Goal: Obtain resource: Obtain resource

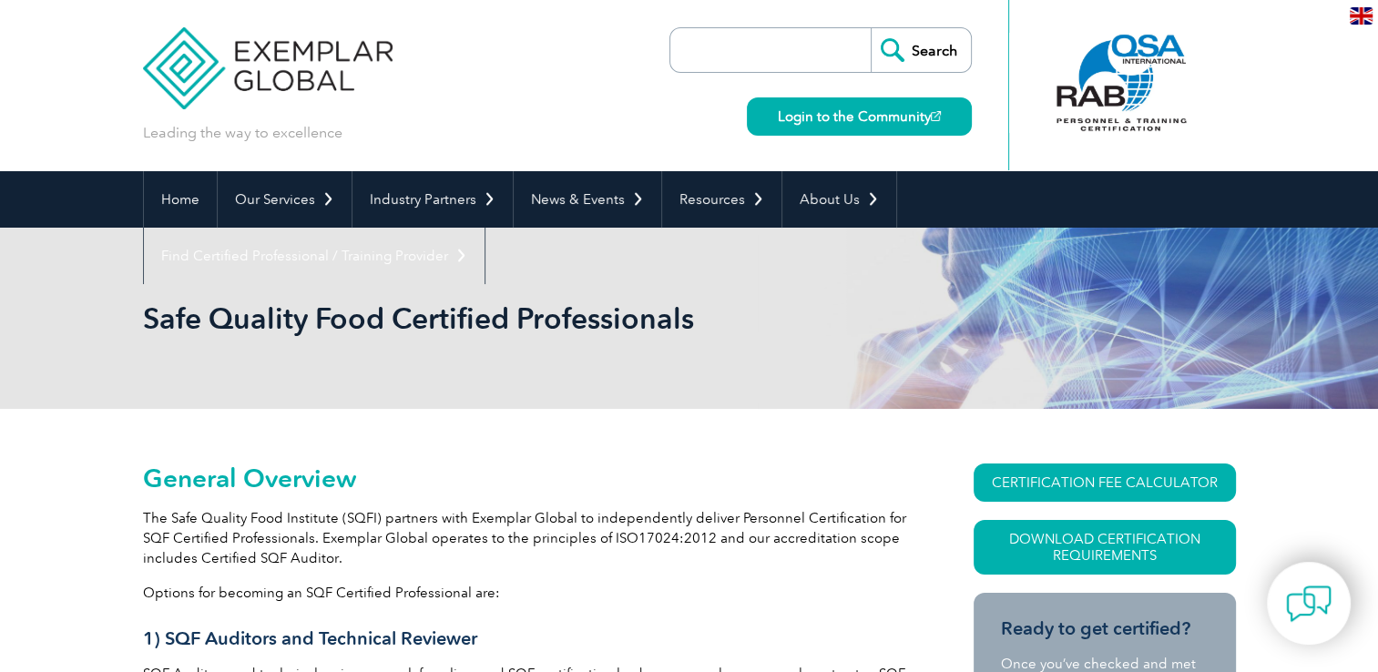
drag, startPoint x: 1243, startPoint y: 59, endPoint x: 1251, endPoint y: 66, distance: 10.4
click at [1244, 60] on header "Leading the way to excellence Search Login to the Community ▼" at bounding box center [689, 85] width 1378 height 171
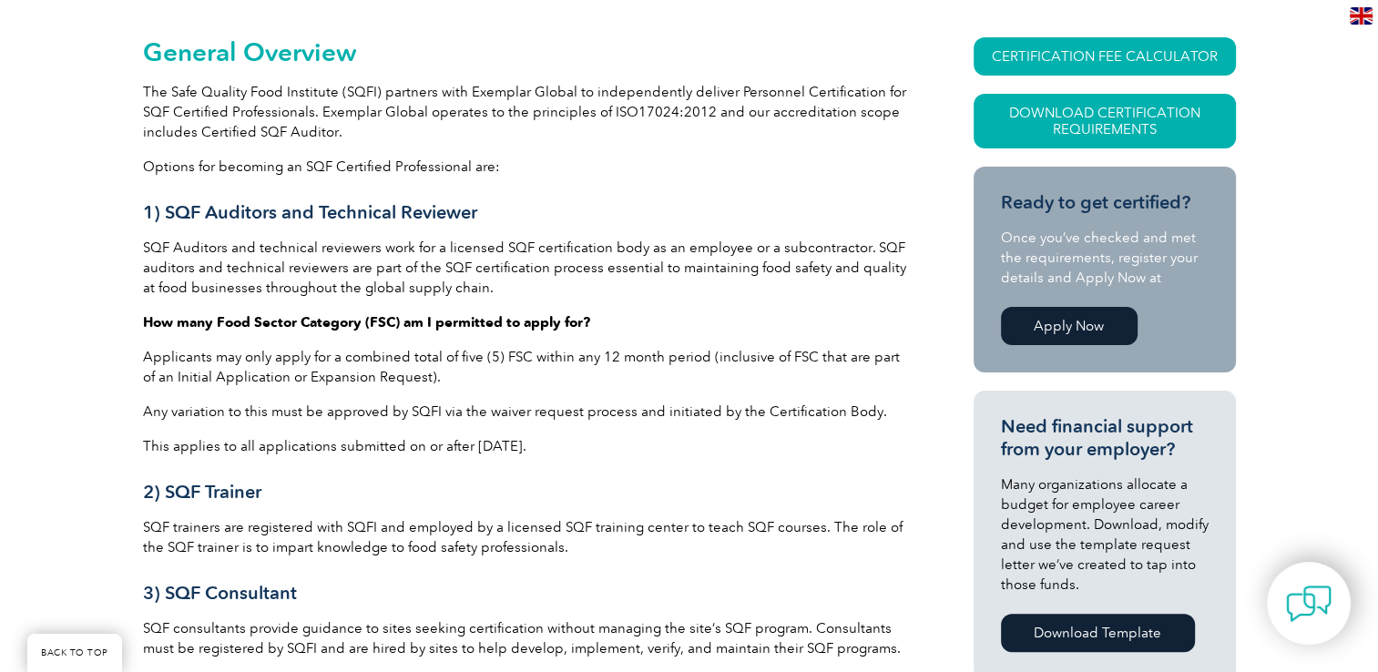
scroll to position [515, 0]
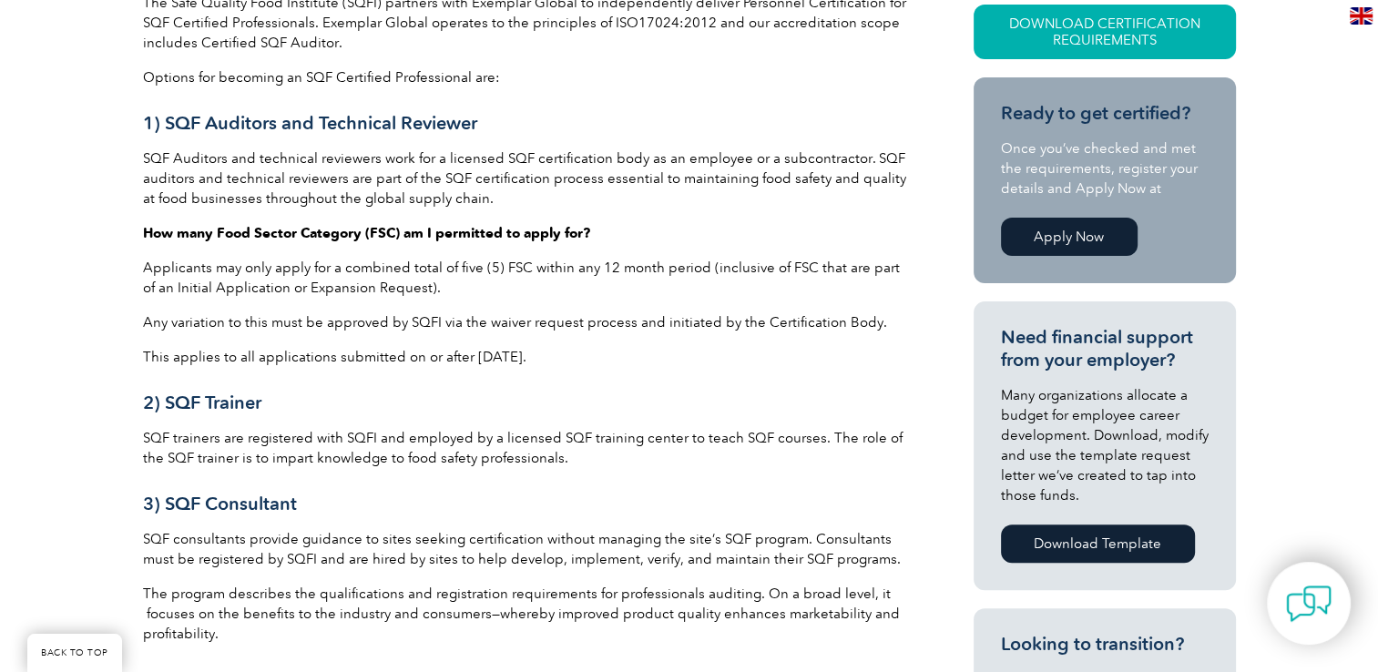
click at [1045, 239] on link "Apply Now" at bounding box center [1069, 237] width 137 height 38
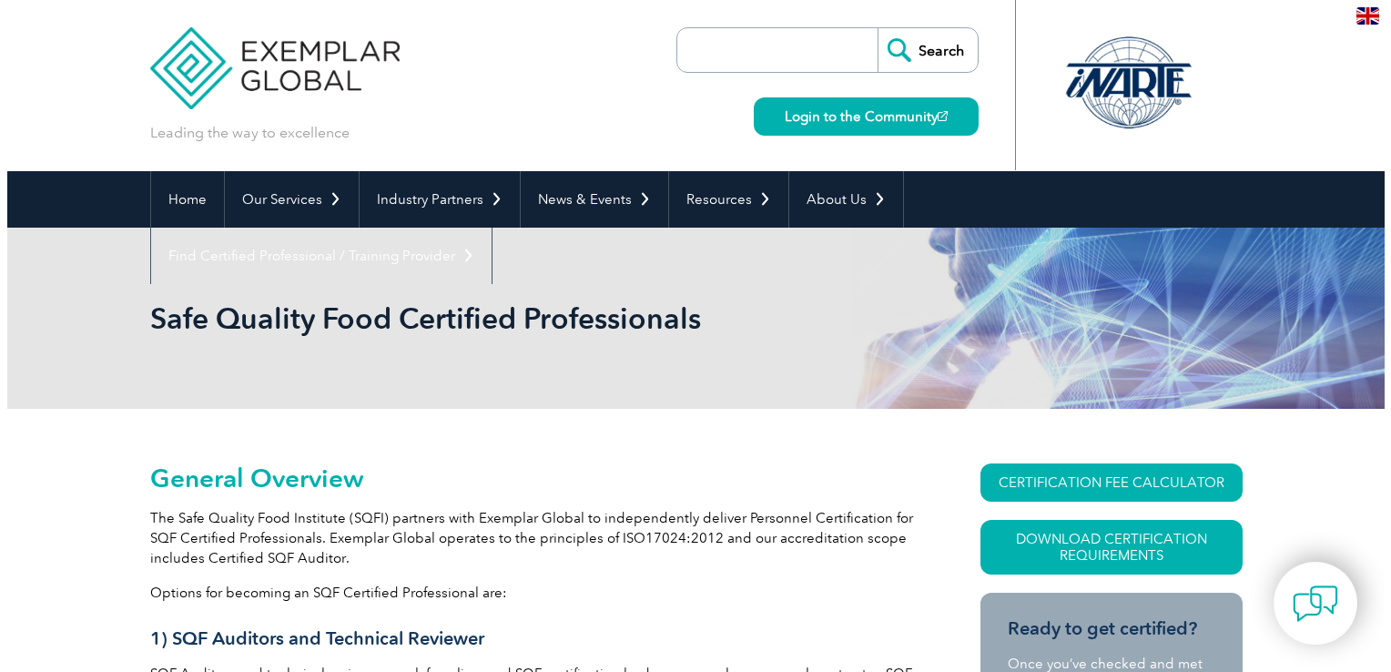
scroll to position [182, 0]
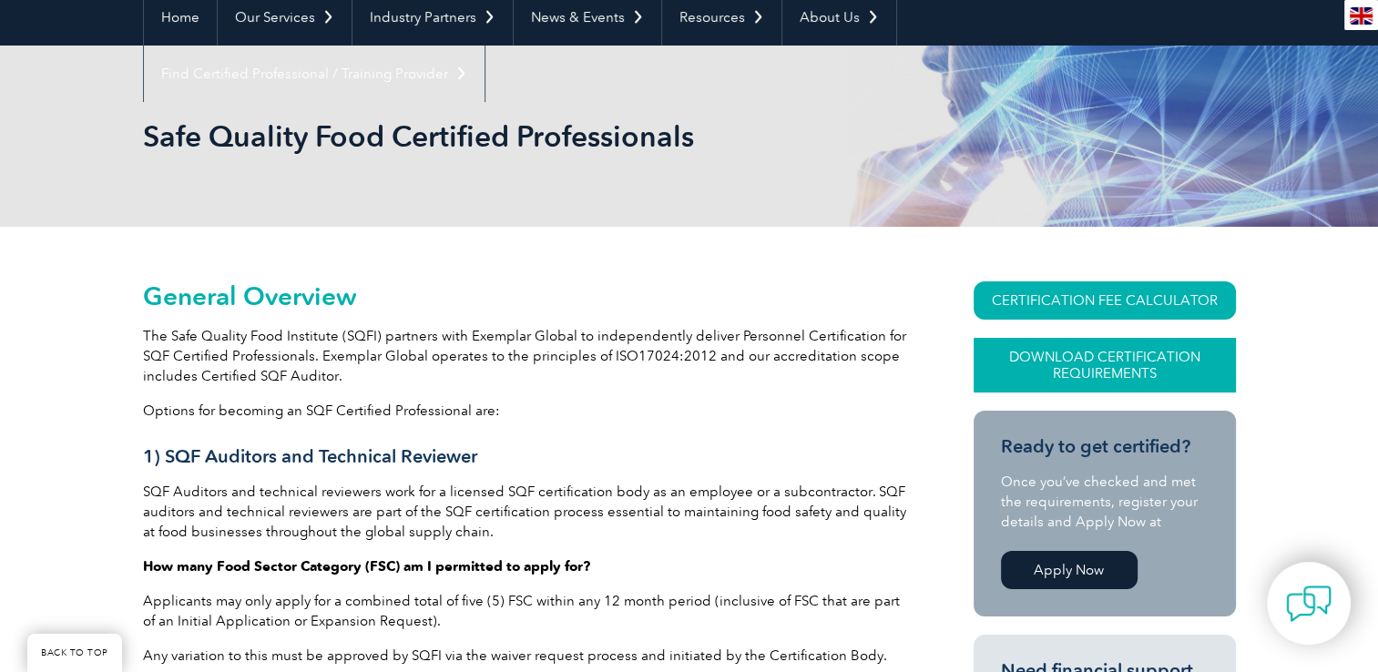
click at [1100, 362] on link "Download Certification Requirements" at bounding box center [1104, 365] width 262 height 55
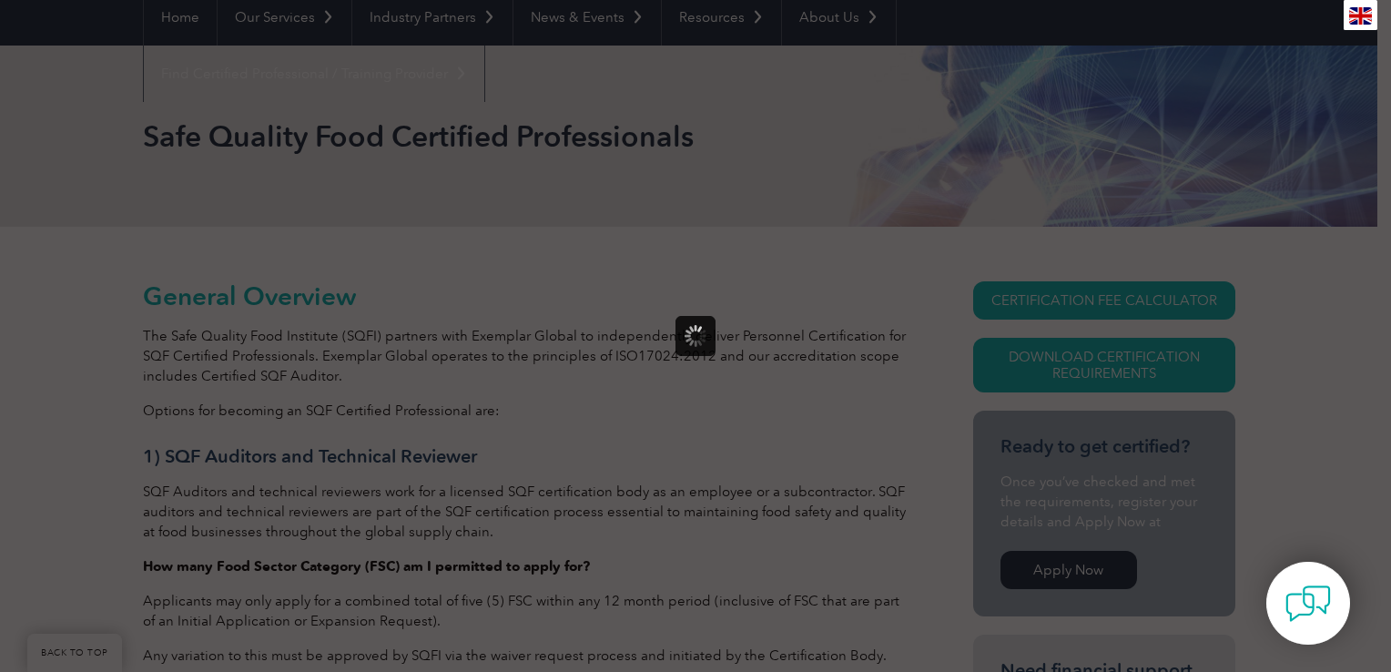
scroll to position [0, 0]
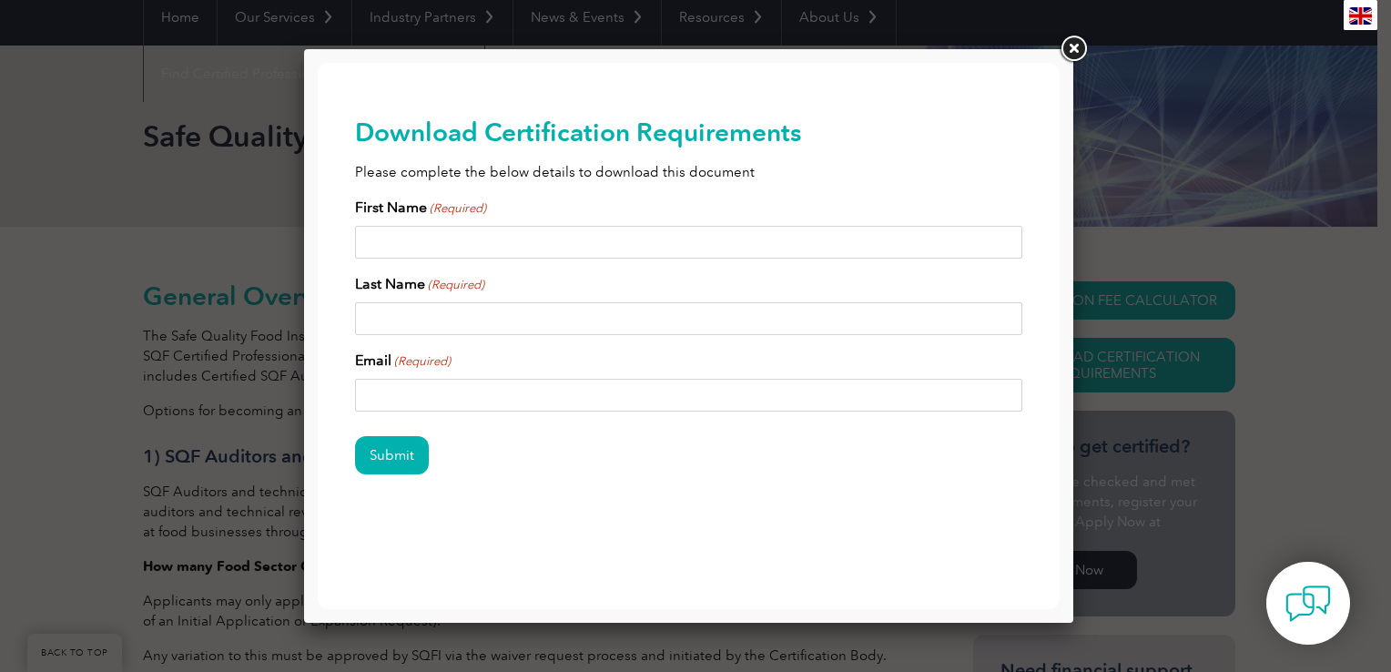
click at [471, 245] on input "First Name (Required)" at bounding box center [689, 242] width 668 height 33
click at [779, 239] on input "First Name (Required)" at bounding box center [689, 242] width 668 height 33
click at [776, 251] on input "First Name (Required)" at bounding box center [689, 242] width 668 height 33
type input "Rosalind"
type input "Ross"
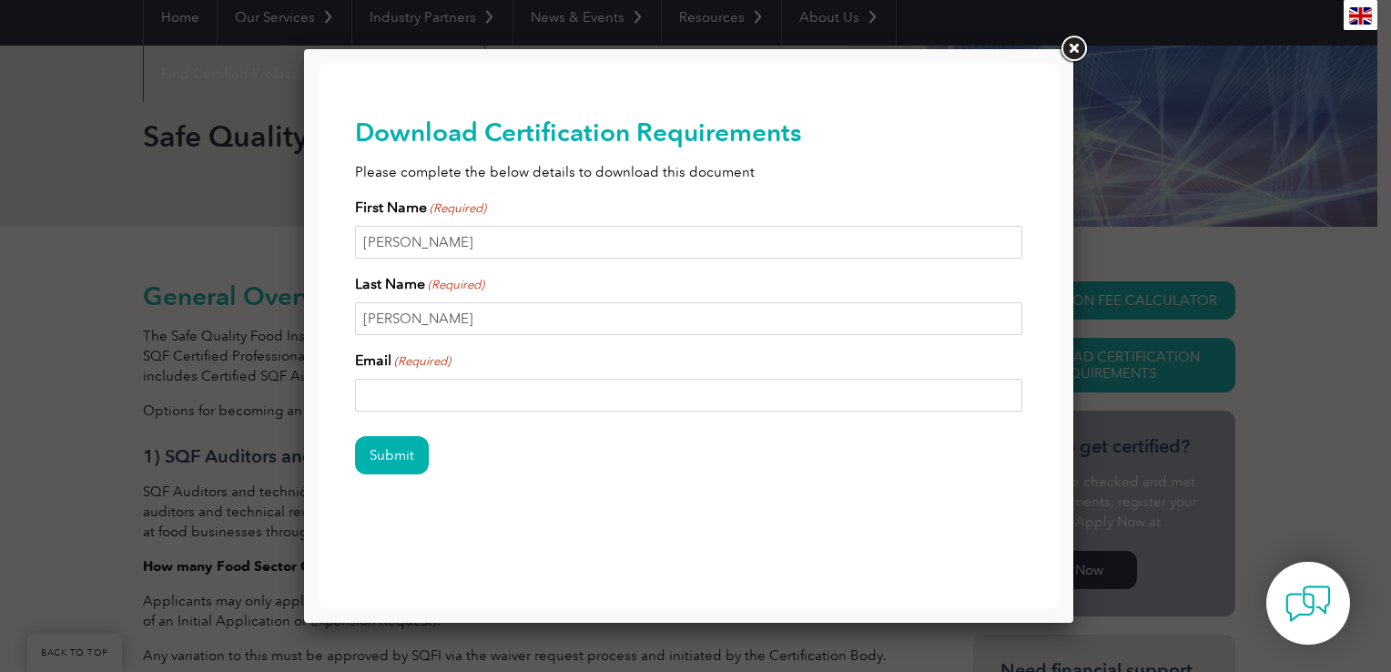
type input "rosalind.ross@icloud.com"
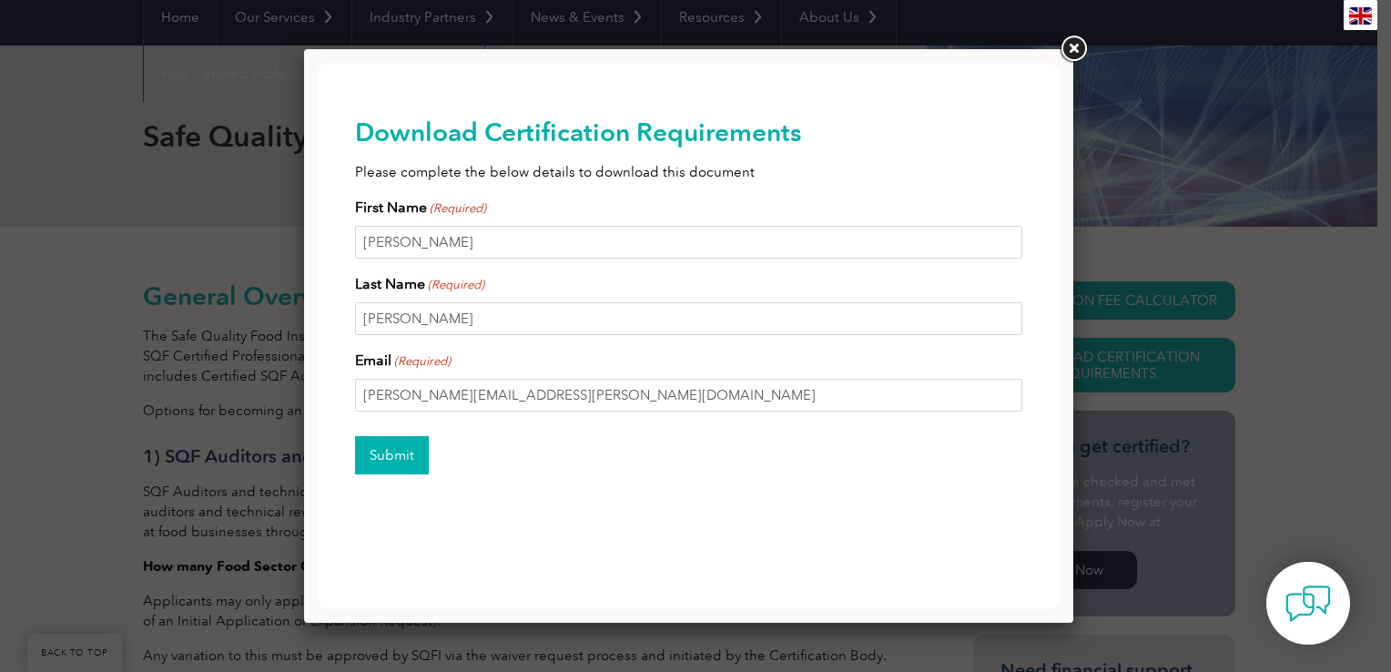
click at [404, 465] on input "Submit" at bounding box center [392, 455] width 74 height 38
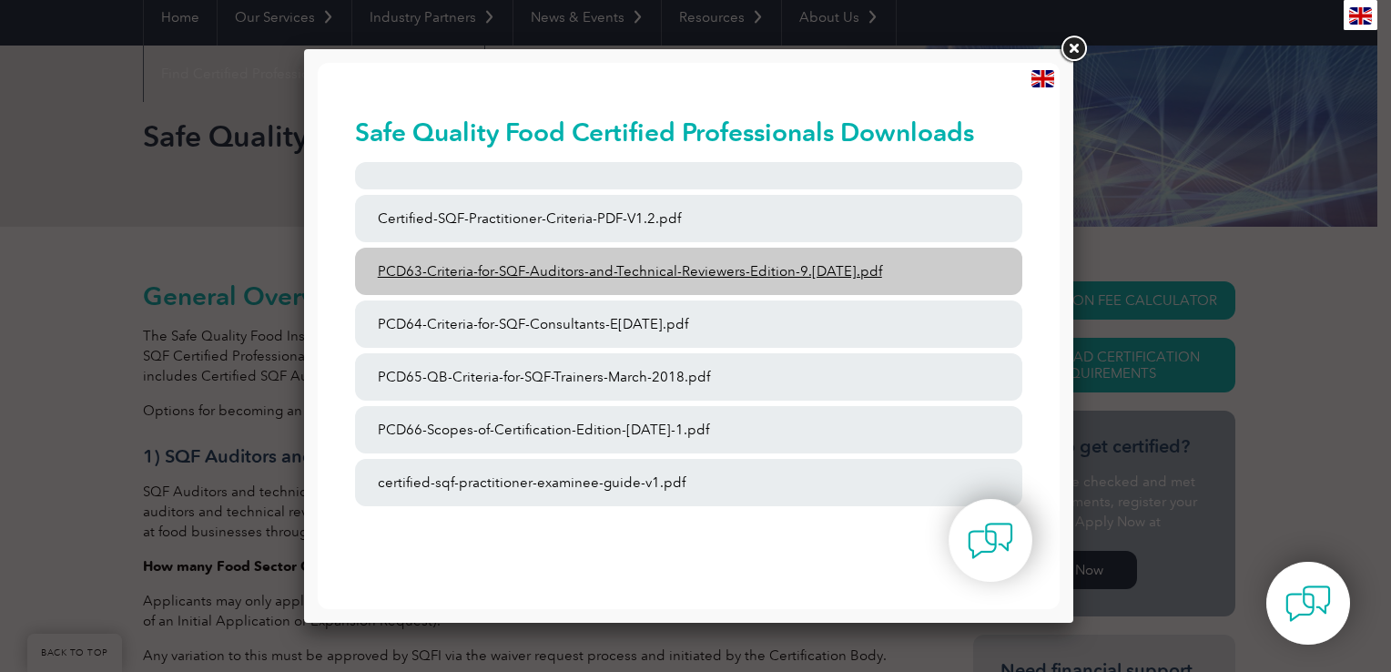
click at [619, 263] on link "PCD63-Criteria-for-SQF-Auditors-and-Technical-Reviewers-Edition-9.4-March-2023.…" at bounding box center [689, 271] width 668 height 47
